Goal: Browse casually

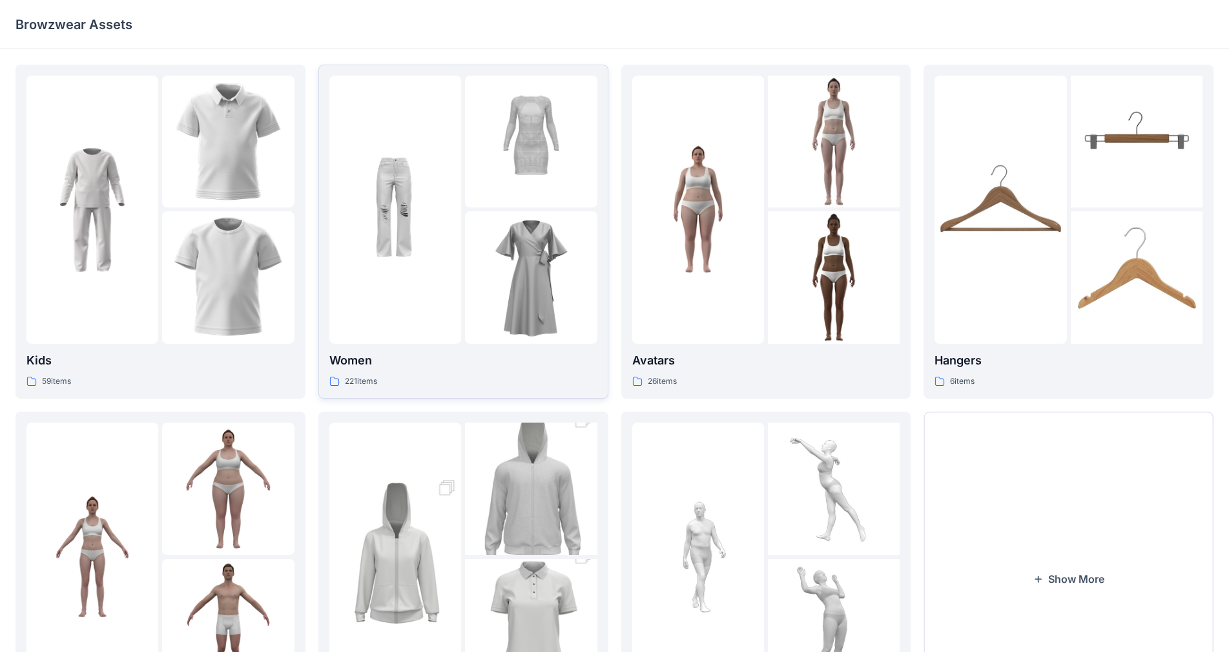
click at [540, 321] on img at bounding box center [531, 277] width 132 height 132
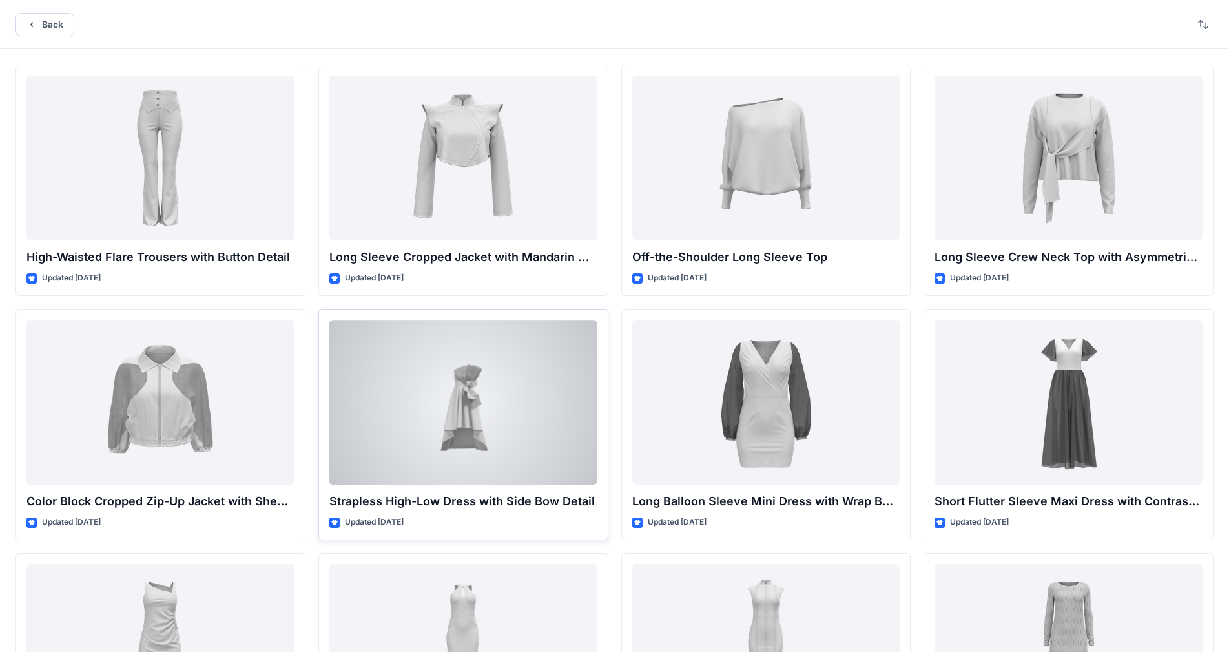
click at [495, 394] on div at bounding box center [463, 402] width 268 height 165
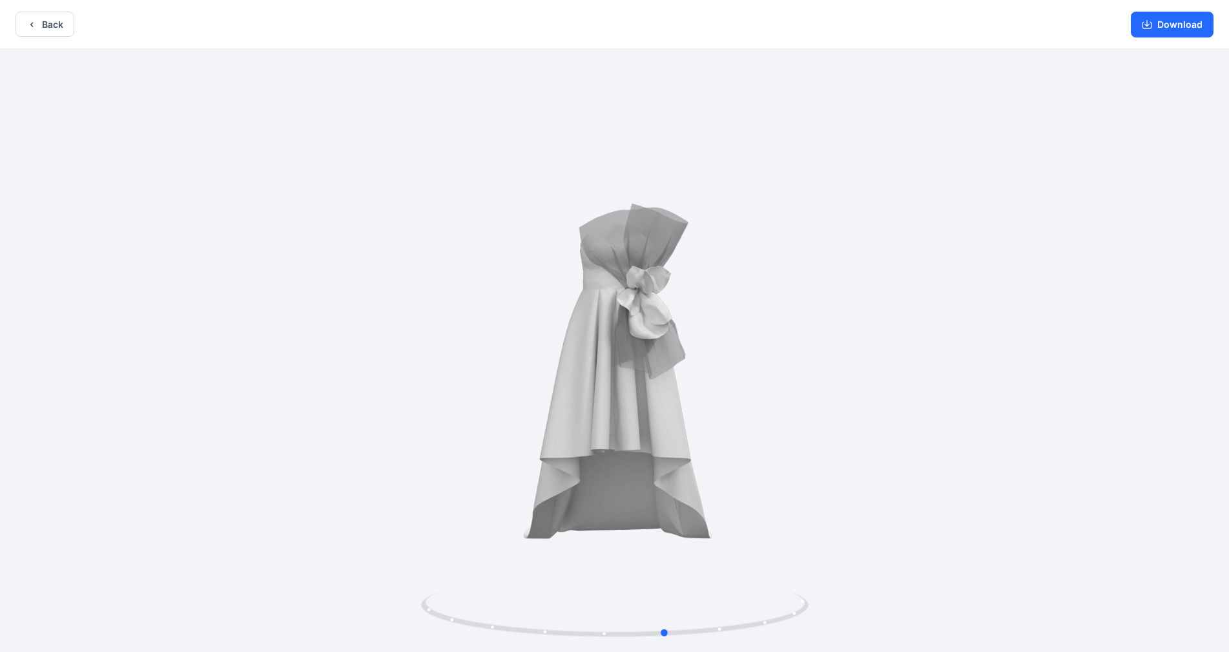
drag, startPoint x: 759, startPoint y: 379, endPoint x: 834, endPoint y: 368, distance: 75.7
click at [645, 368] on div at bounding box center [614, 351] width 1229 height 605
click at [645, 232] on div at bounding box center [614, 351] width 1229 height 605
click at [150, 516] on div at bounding box center [614, 351] width 1229 height 605
